Goal: Navigation & Orientation: Find specific page/section

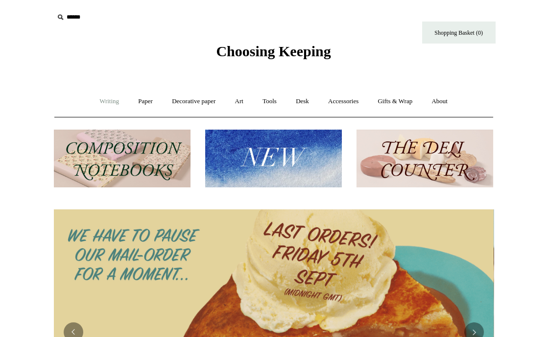
click at [98, 99] on link "Writing +" at bounding box center [109, 102] width 37 height 26
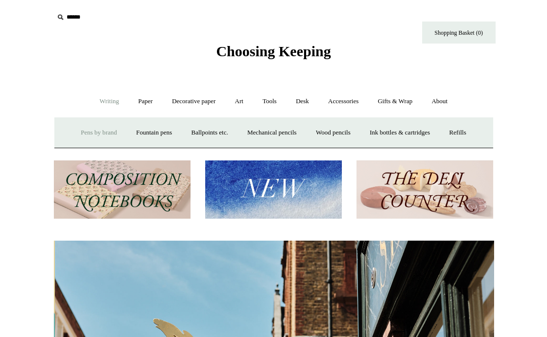
scroll to position [0, 440]
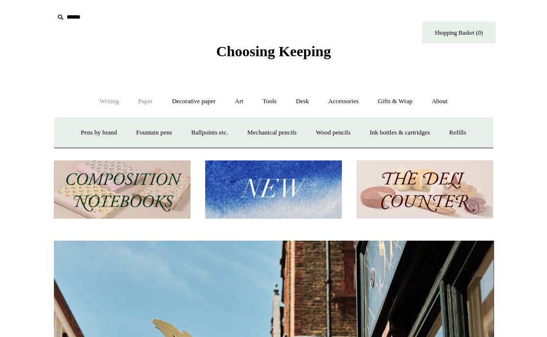
click at [137, 101] on link "Paper +" at bounding box center [145, 102] width 32 height 26
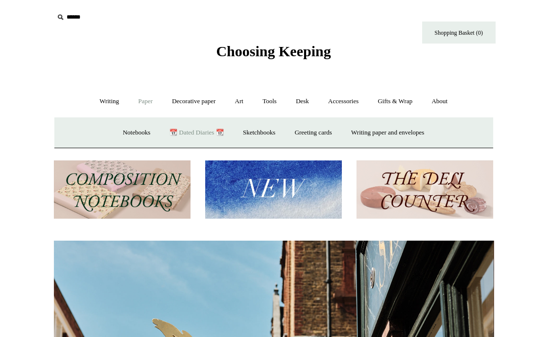
click at [194, 132] on link "📆 Dated Diaries 📆" at bounding box center [196, 133] width 71 height 26
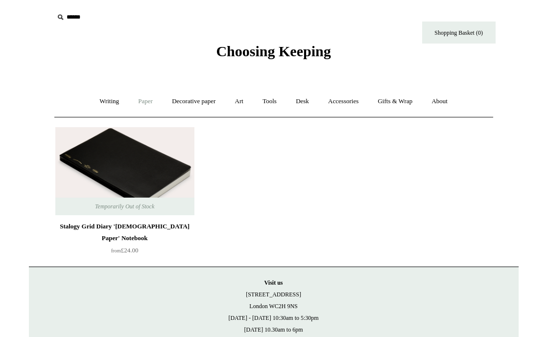
click at [143, 101] on link "Paper +" at bounding box center [145, 102] width 32 height 26
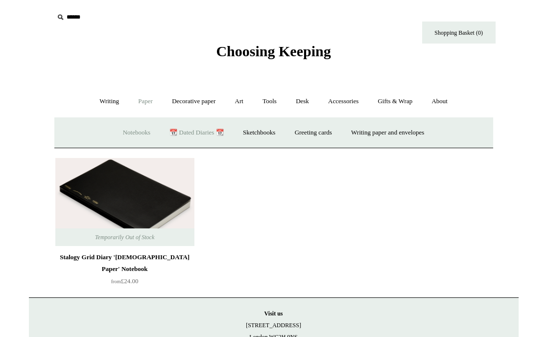
click at [130, 129] on link "Notebooks +" at bounding box center [136, 133] width 45 height 26
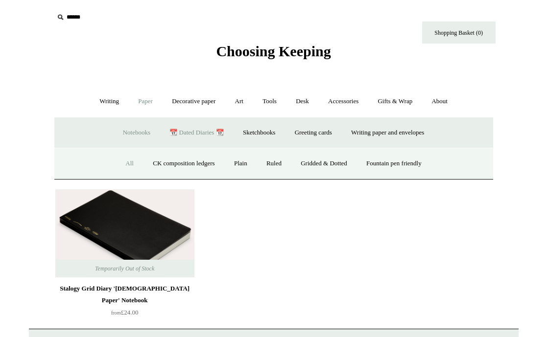
click at [122, 163] on link "All" at bounding box center [130, 164] width 26 height 26
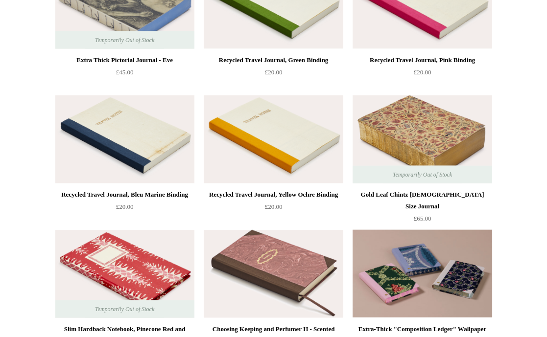
scroll to position [3303, 0]
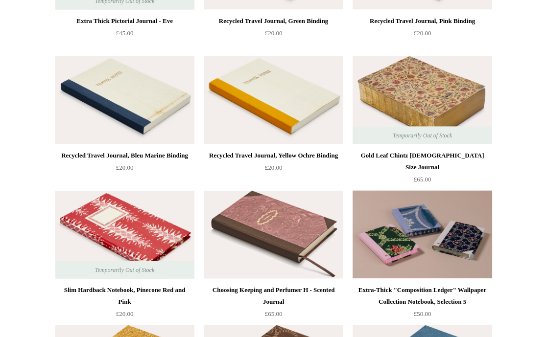
click at [437, 133] on span "Temporarily Out of Stock" at bounding box center [422, 136] width 79 height 18
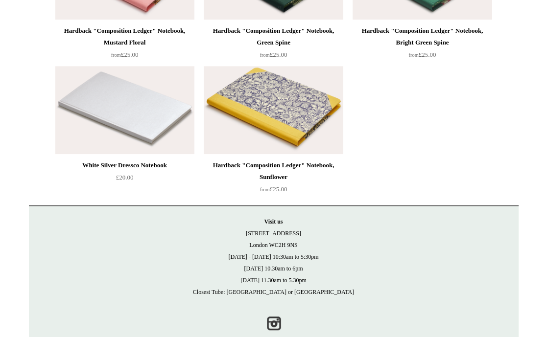
scroll to position [6680, 0]
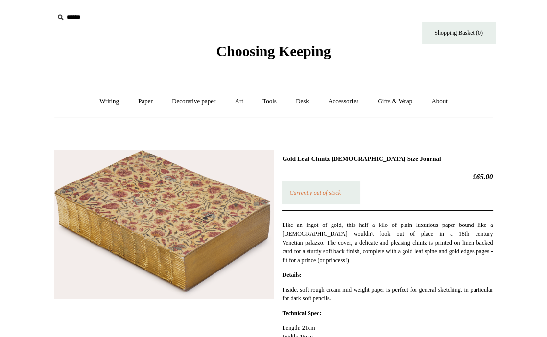
click at [194, 232] on img at bounding box center [163, 224] width 219 height 149
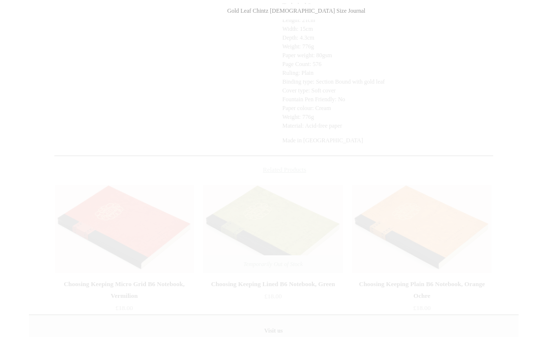
scroll to position [426, 0]
